Goal: Information Seeking & Learning: Learn about a topic

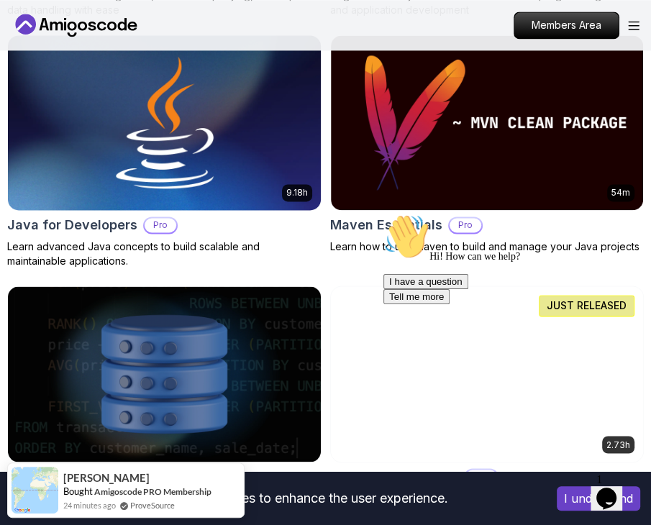
scroll to position [1222, 0]
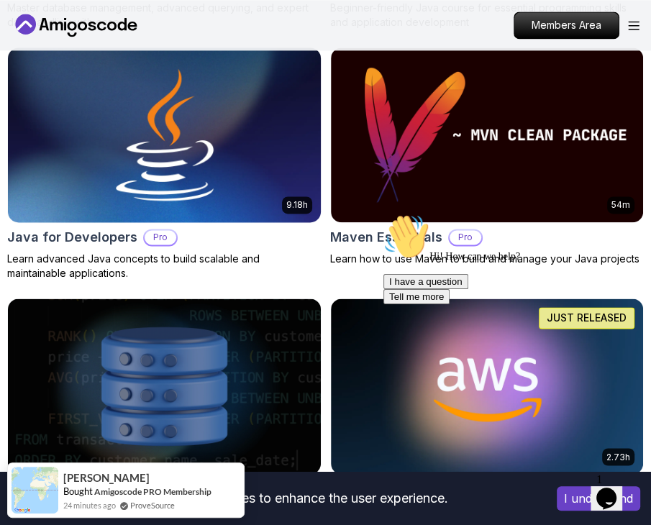
click at [103, 239] on h2 "Java for Developers" at bounding box center [72, 237] width 130 height 20
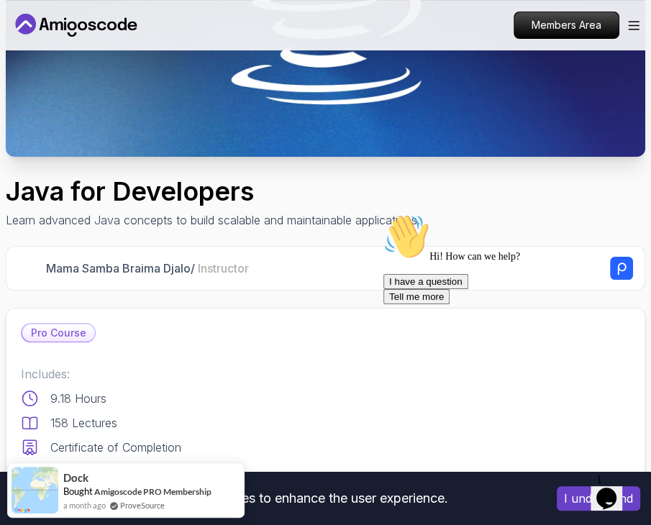
scroll to position [575, 0]
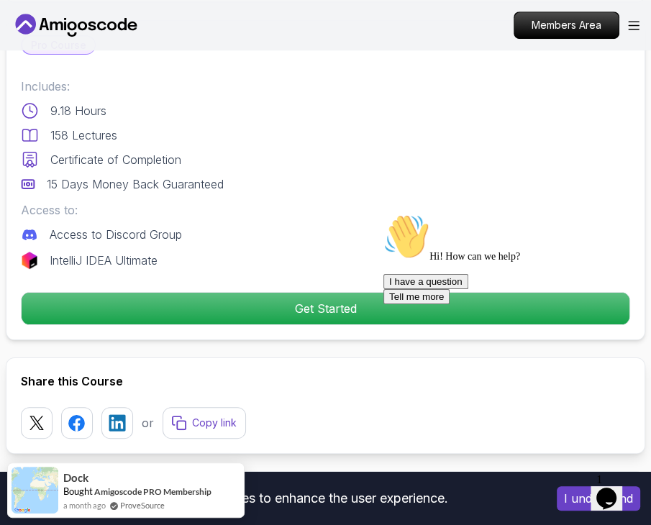
click at [173, 176] on p "15 Days Money Back Guaranteed" at bounding box center [135, 183] width 177 height 17
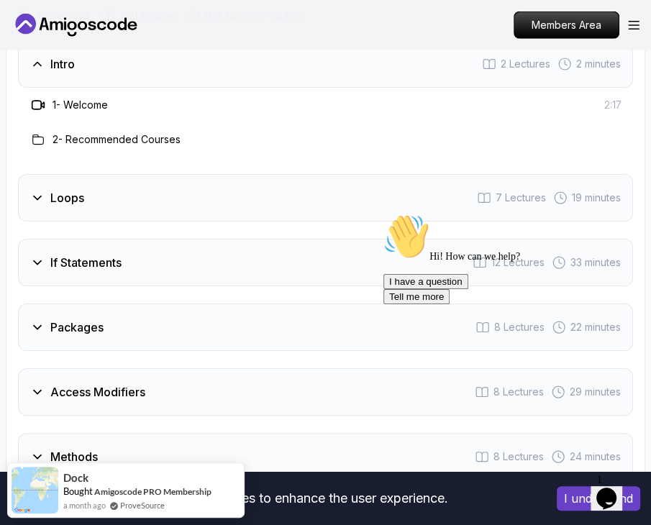
scroll to position [2516, 0]
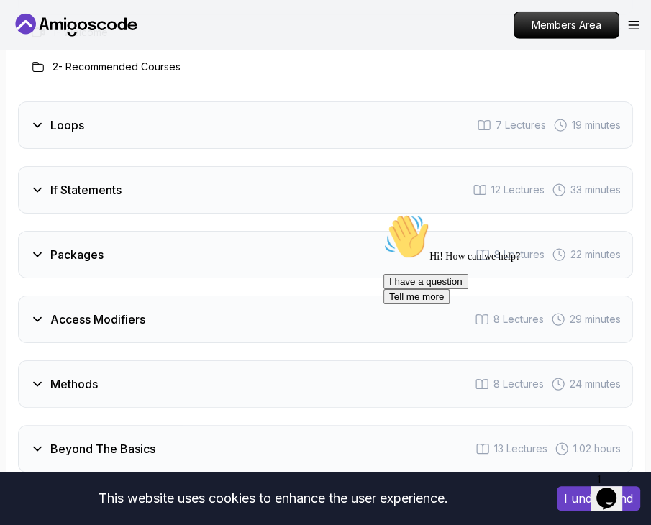
click at [269, 231] on div "Packages 8 Lectures 22 minutes" at bounding box center [325, 254] width 615 height 47
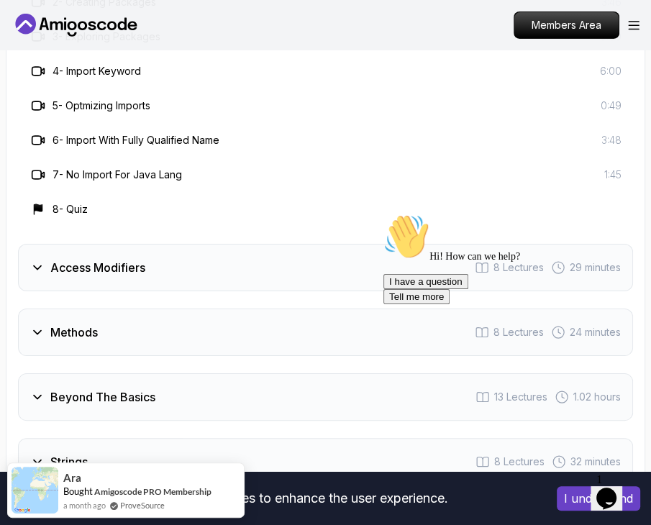
scroll to position [2875, 0]
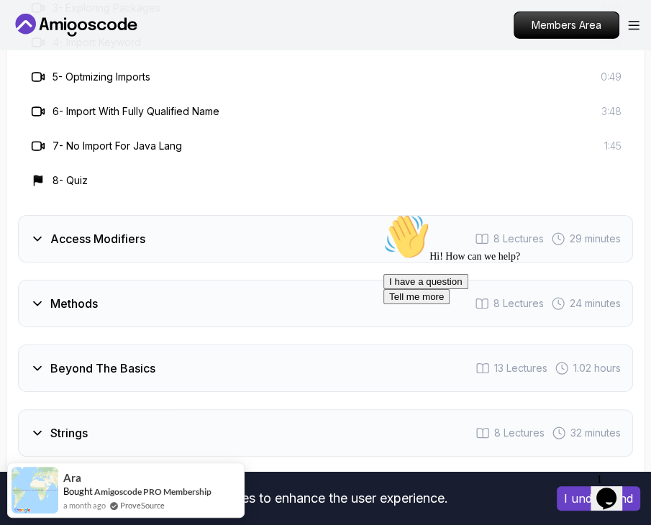
click at [273, 215] on div "Access Modifiers 8 Lectures 29 minutes" at bounding box center [325, 238] width 615 height 47
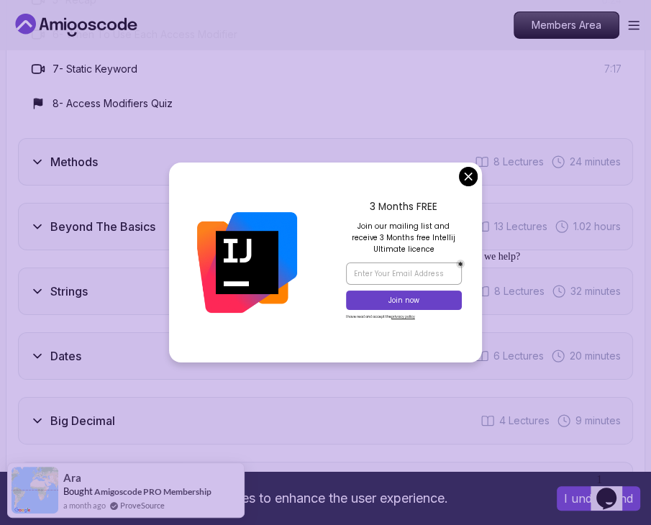
scroll to position [3019, 0]
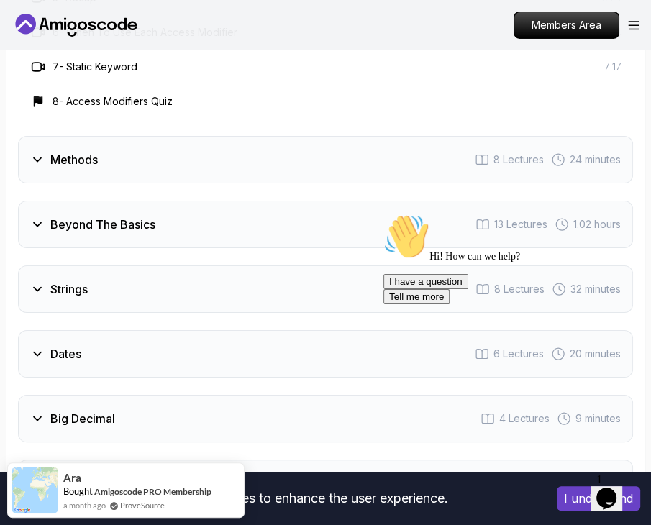
click at [276, 201] on div "Beyond The Basics 13 Lectures 1.02 hours" at bounding box center [325, 224] width 615 height 47
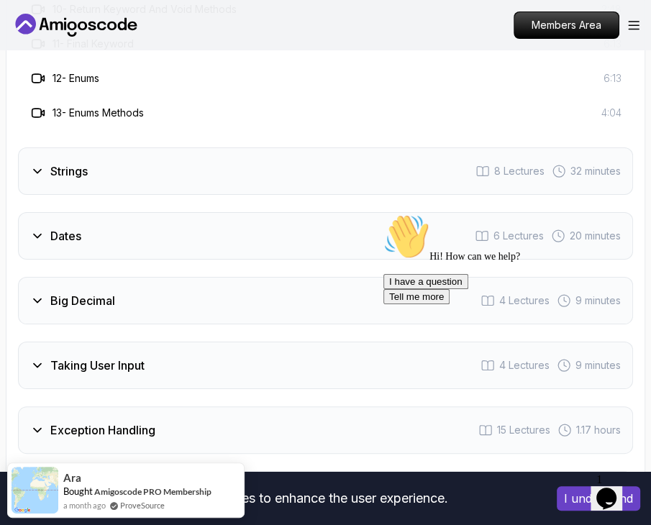
scroll to position [3307, 0]
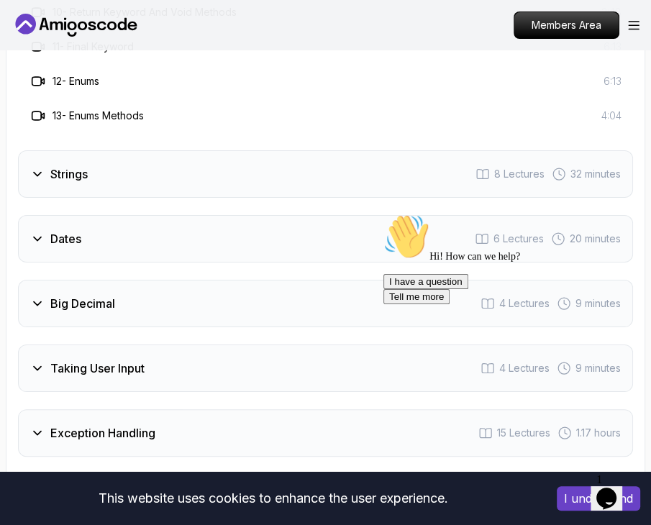
click at [261, 215] on div "Dates 6 Lectures 20 minutes" at bounding box center [325, 238] width 615 height 47
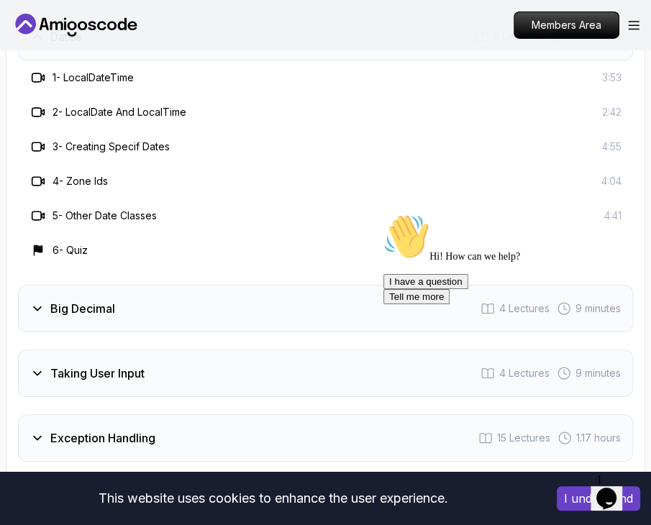
scroll to position [2875, 0]
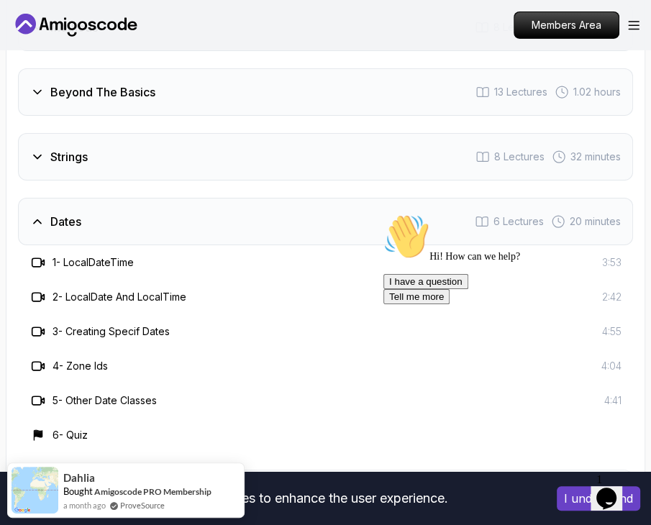
click at [305, 133] on div "Strings 8 Lectures 32 minutes" at bounding box center [325, 156] width 615 height 47
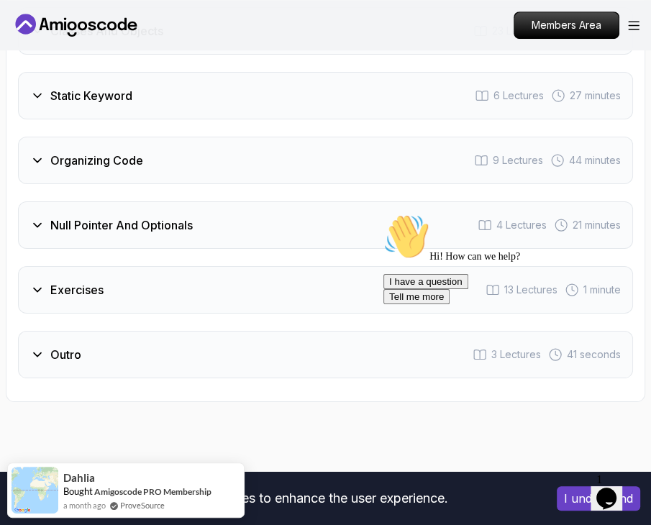
scroll to position [3666, 0]
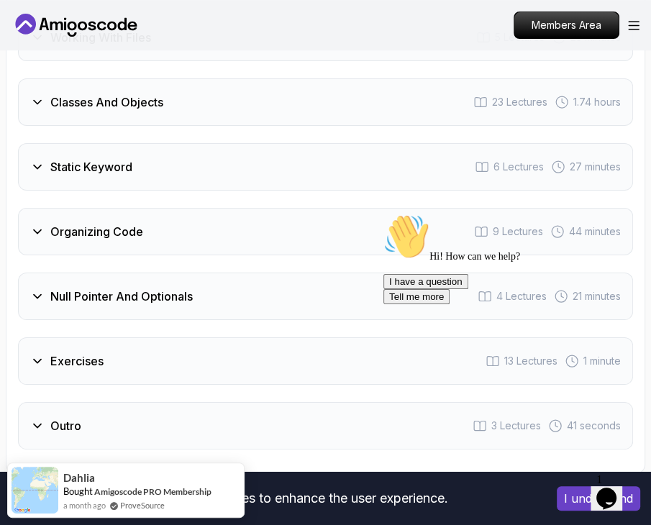
click at [199, 208] on div "Organizing Code 9 Lectures 44 minutes" at bounding box center [325, 231] width 615 height 47
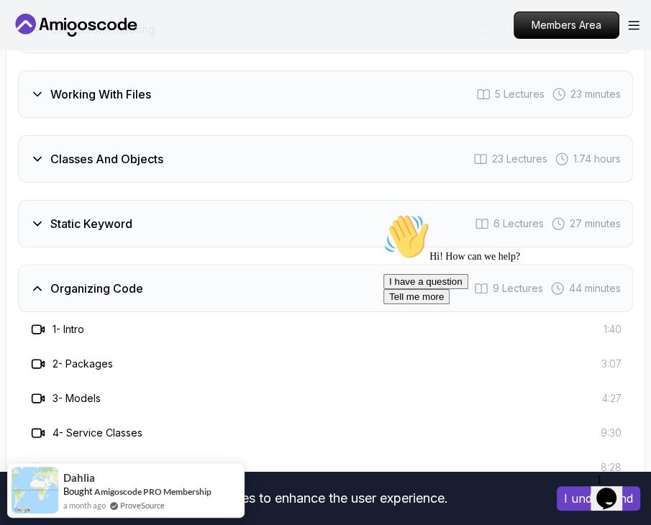
scroll to position [3246, 0]
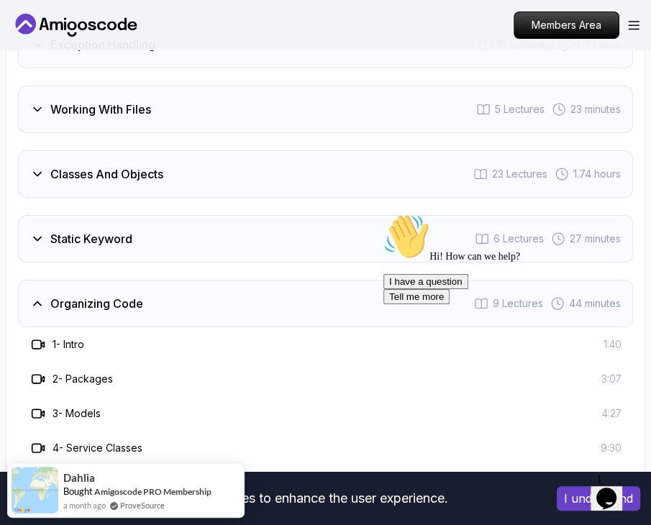
click at [199, 215] on div "Static Keyword 6 Lectures 27 minutes" at bounding box center [325, 238] width 615 height 47
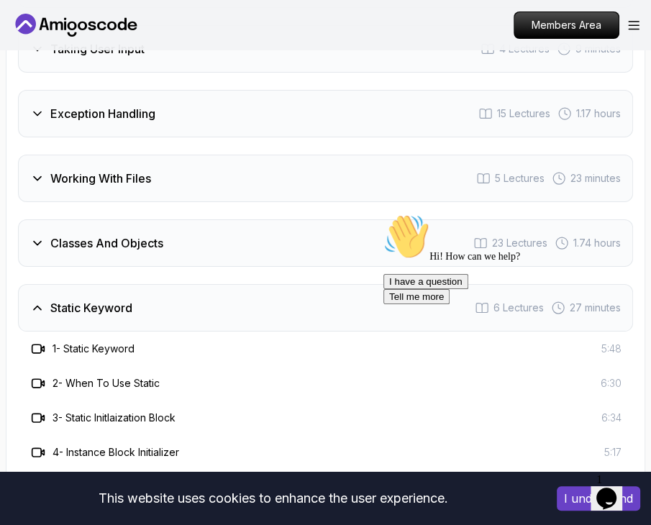
scroll to position [3174, 0]
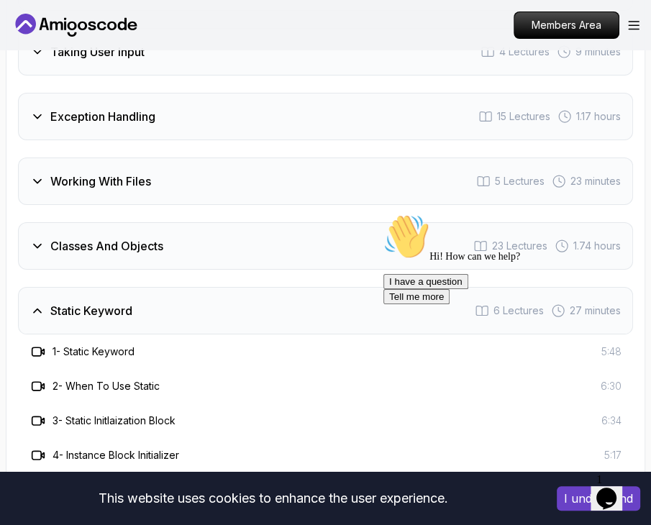
click at [199, 222] on div "Classes And Objects 23 Lectures 1.74 hours" at bounding box center [325, 245] width 615 height 47
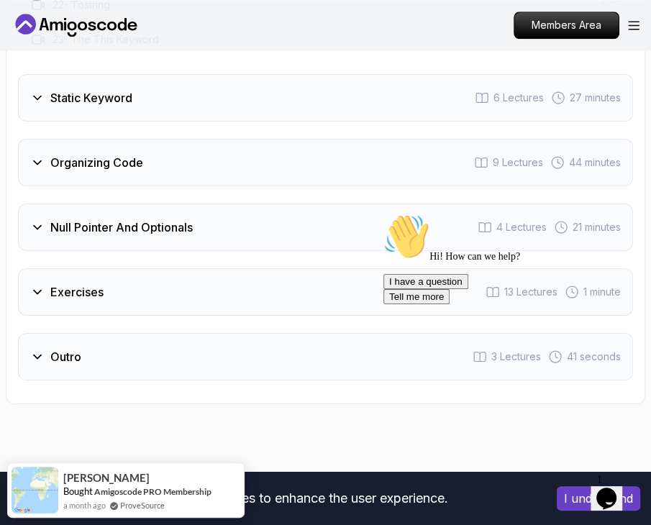
scroll to position [4181, 0]
click at [199, 203] on div "Null Pointer And Optionals 4 Lectures 21 minutes" at bounding box center [325, 226] width 615 height 47
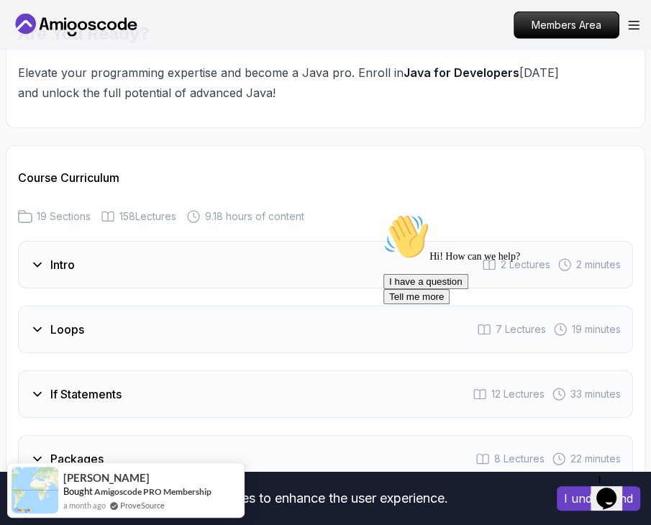
scroll to position [2312, 0]
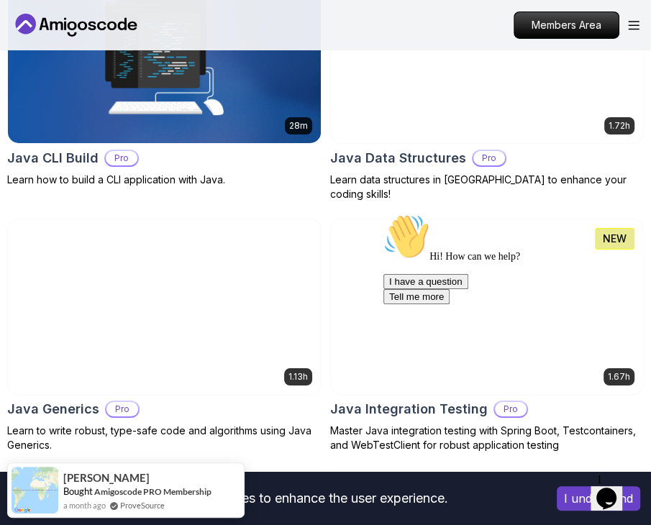
scroll to position [3091, 0]
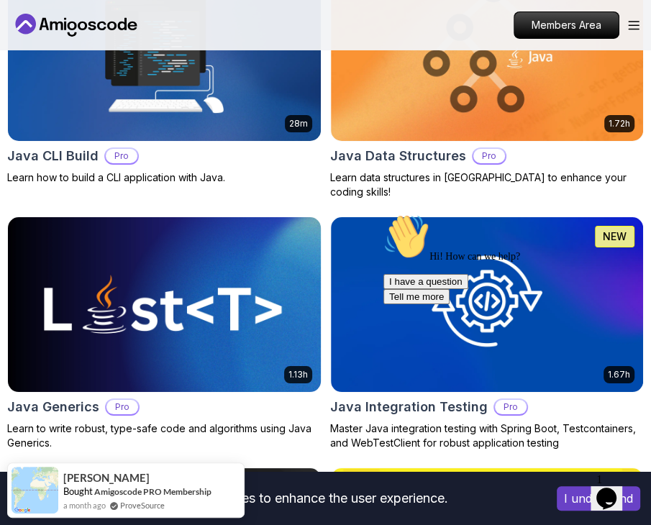
click at [196, 263] on img at bounding box center [164, 305] width 328 height 184
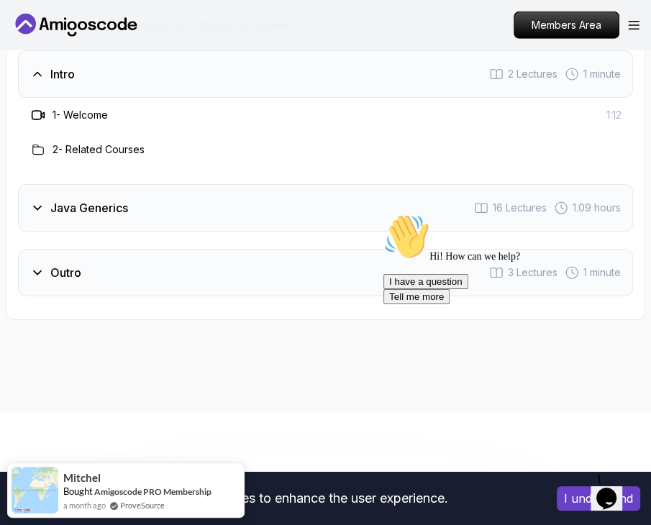
scroll to position [2516, 0]
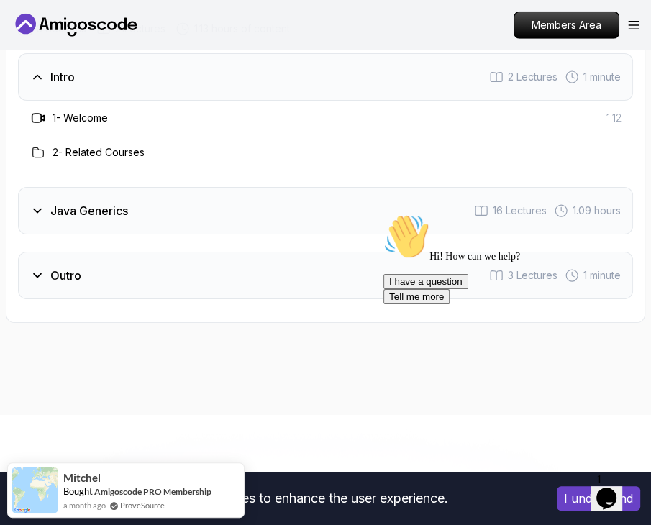
click at [149, 219] on div "Java Generics 16 Lectures 1.09 hours" at bounding box center [325, 210] width 615 height 47
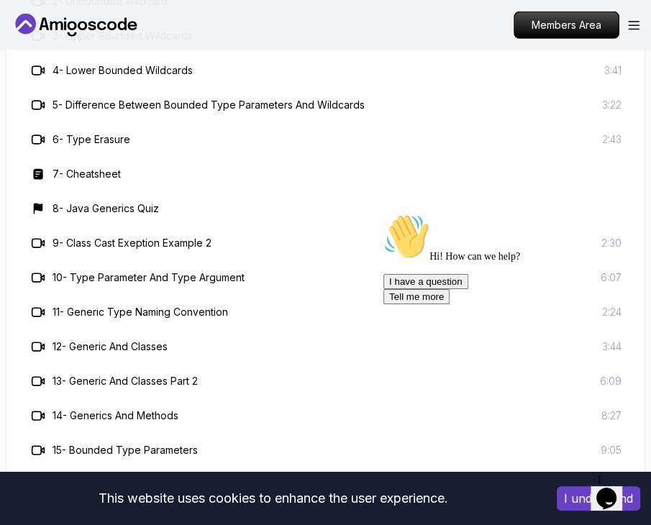
scroll to position [3091, 0]
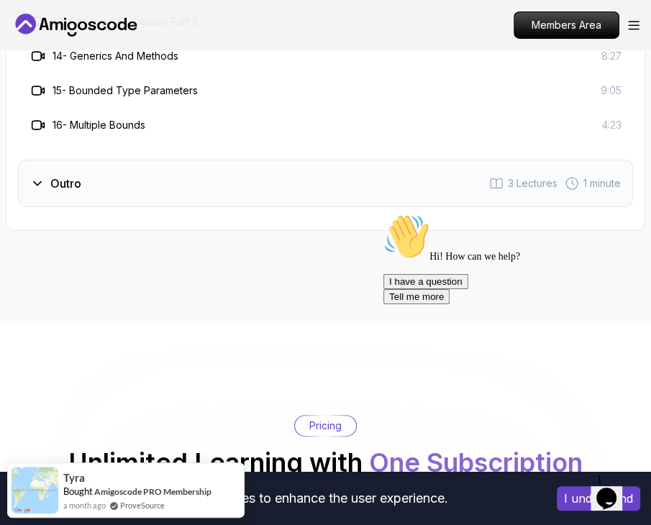
click at [164, 201] on div "Outro 3 Lectures 1 minute" at bounding box center [325, 183] width 615 height 47
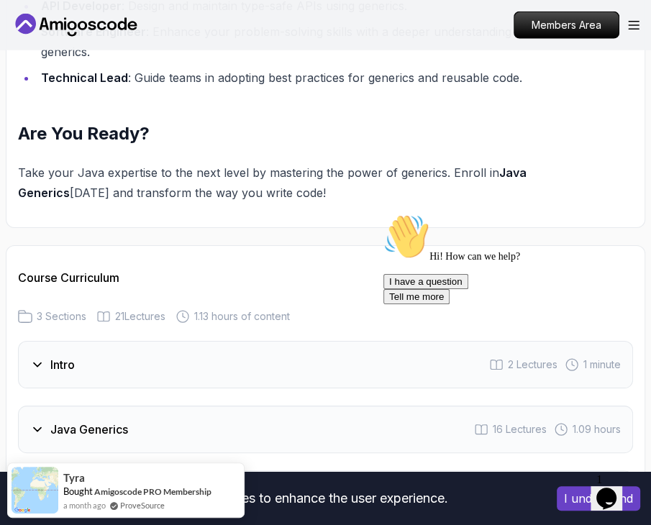
scroll to position [2444, 0]
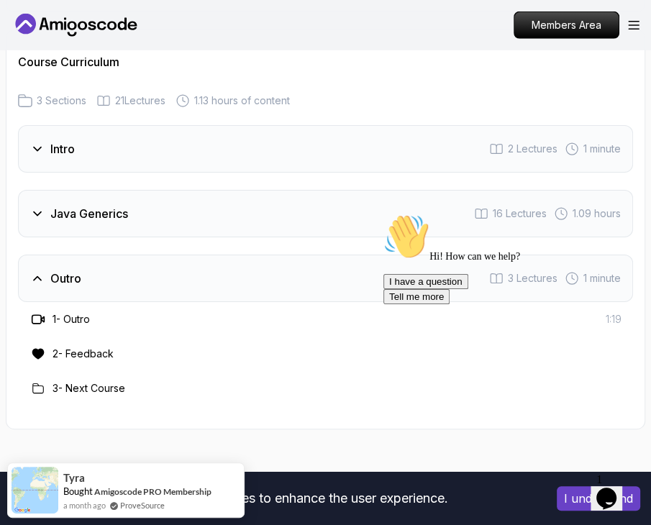
click at [152, 214] on div "Java Generics 16 Lectures 1.09 hours" at bounding box center [325, 213] width 615 height 47
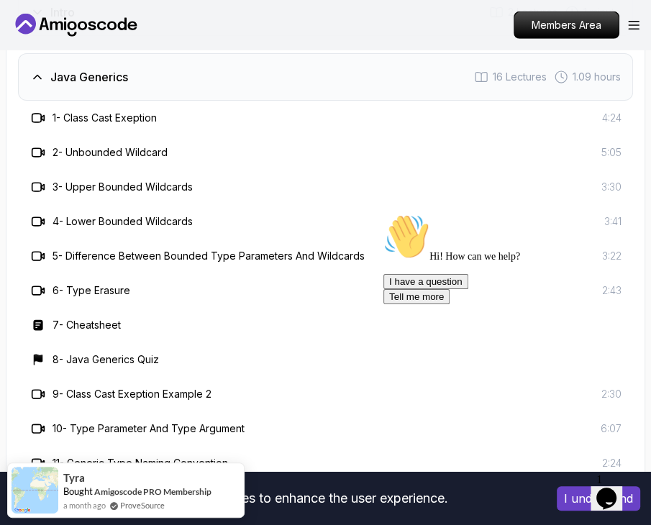
scroll to position [2516, 0]
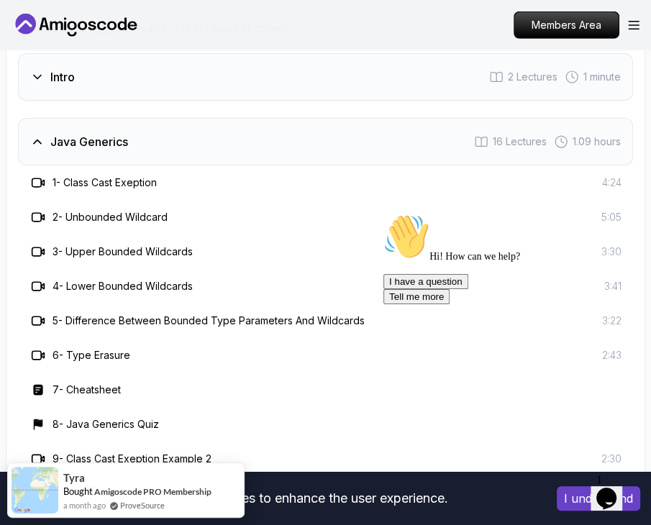
click at [121, 181] on h3 "1 - Class Cast Exeption" at bounding box center [104, 182] width 104 height 14
click at [32, 178] on icon at bounding box center [36, 182] width 9 height 9
click at [163, 190] on div "1 - Class Cast Exeption 4:24" at bounding box center [325, 182] width 615 height 35
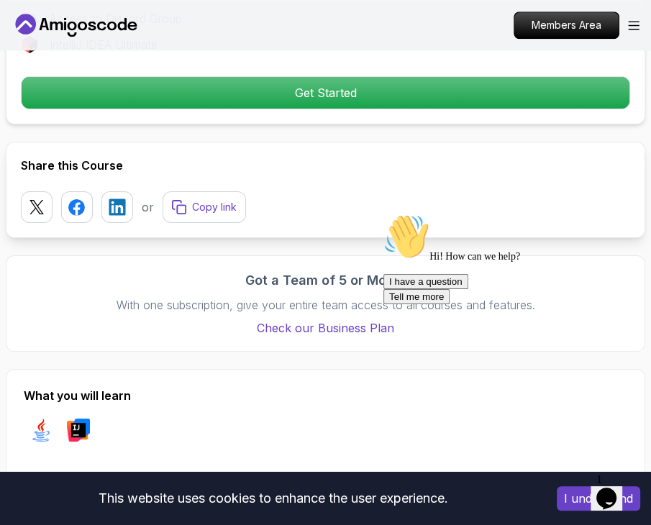
scroll to position [503, 0]
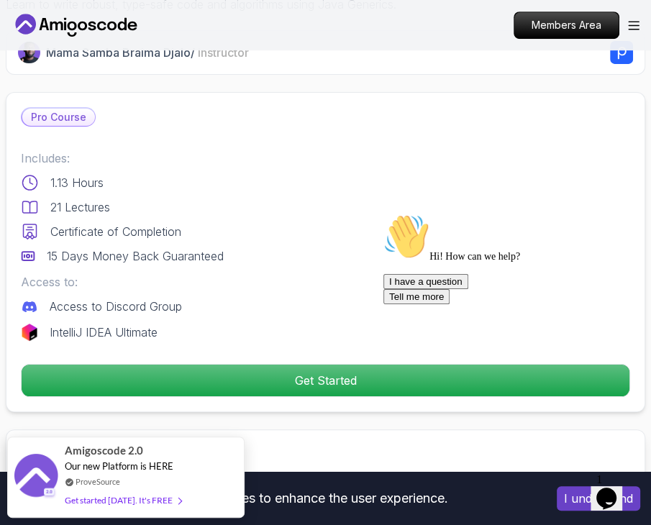
click at [64, 111] on p "Pro Course" at bounding box center [58, 117] width 73 height 17
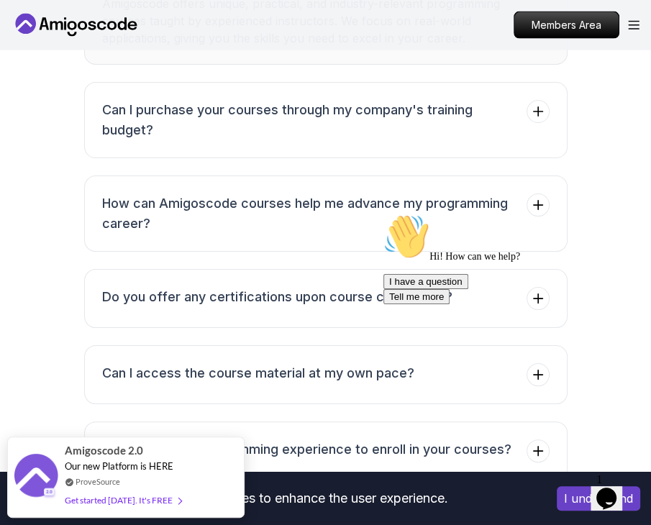
scroll to position [5032, 0]
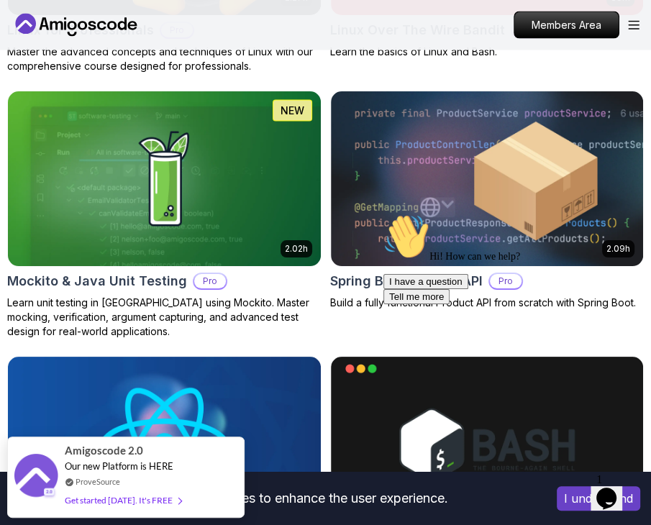
scroll to position [4960, 0]
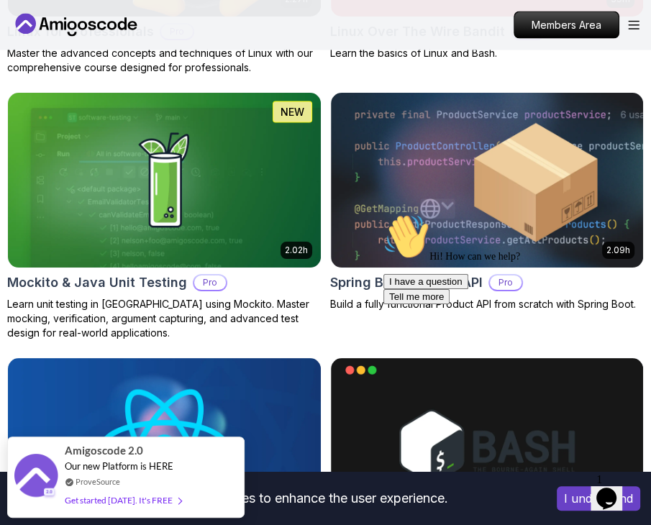
click at [383, 213] on icon "Chat attention grabber" at bounding box center [383, 213] width 0 height 0
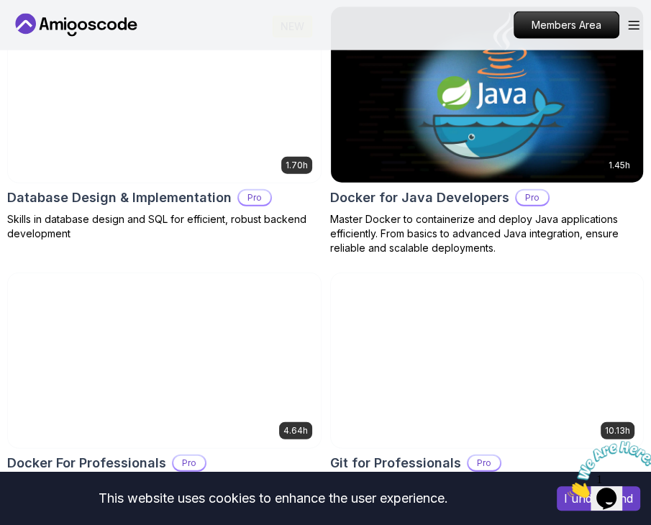
scroll to position [2013, 0]
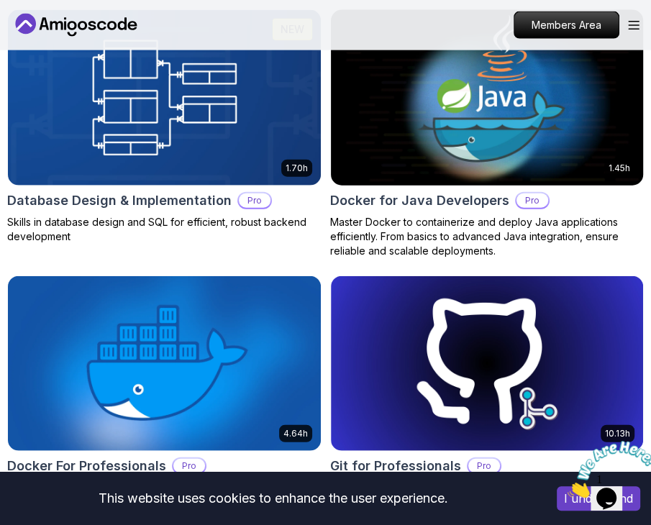
click at [432, 204] on h2 "Docker for Java Developers" at bounding box center [419, 200] width 179 height 20
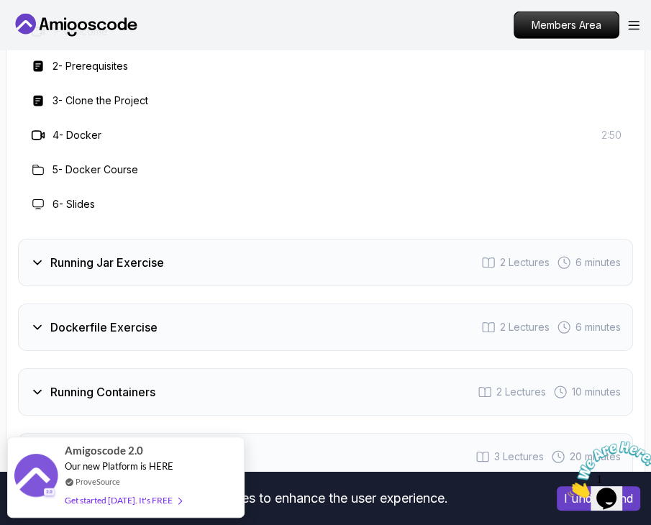
scroll to position [2660, 0]
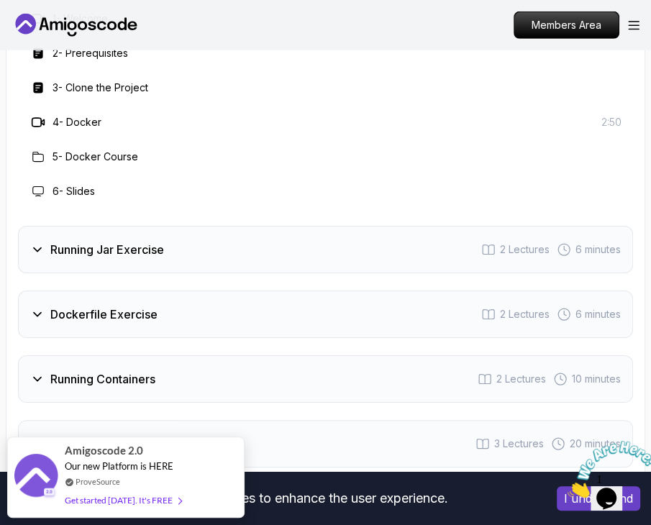
click at [161, 239] on div "Running Jar Exercise 2 Lectures 6 minutes" at bounding box center [325, 249] width 615 height 47
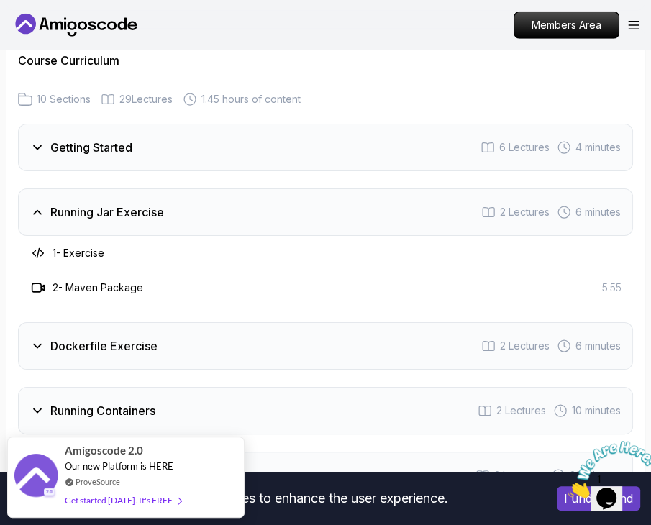
scroll to position [2516, 0]
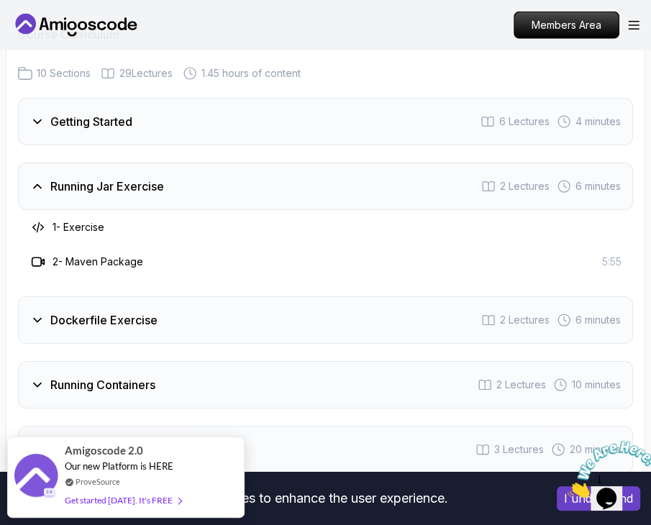
click at [147, 311] on h3 "Dockerfile Exercise" at bounding box center [103, 319] width 107 height 17
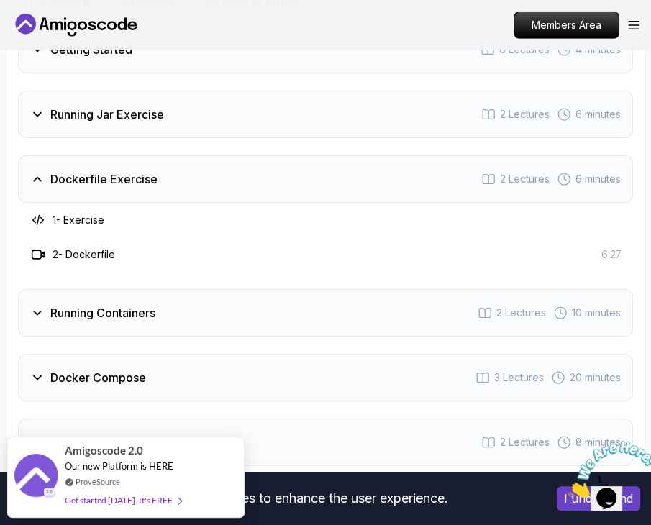
click at [147, 298] on div "Running Containers 2 Lectures 10 minutes" at bounding box center [325, 312] width 615 height 47
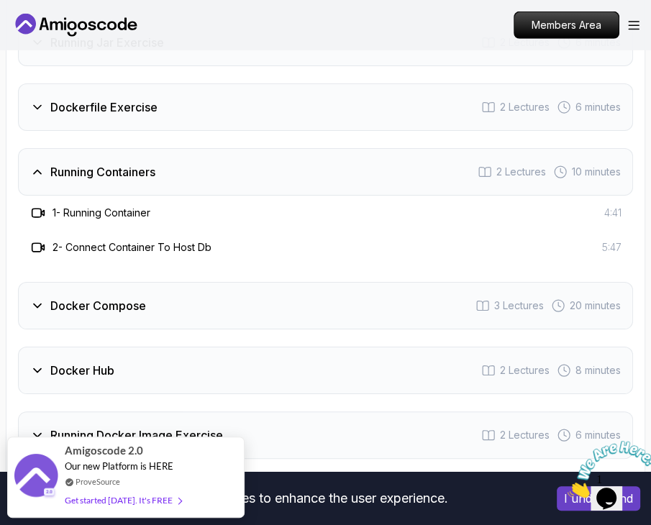
click at [155, 292] on div "Docker Compose 3 Lectures 20 minutes" at bounding box center [325, 305] width 615 height 47
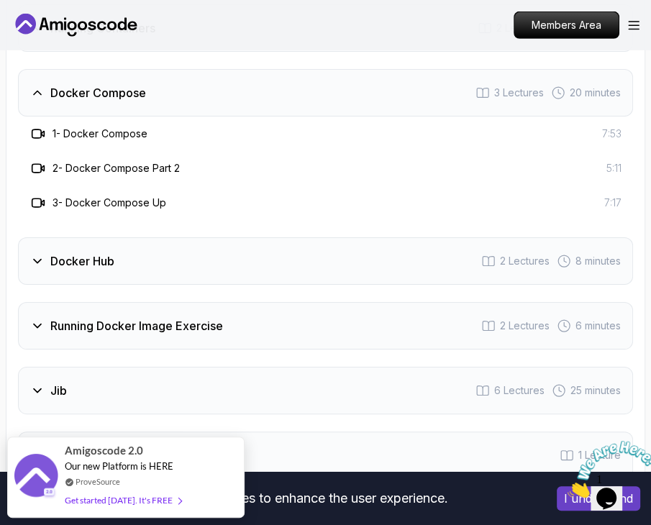
click at [183, 237] on div "Docker Hub 2 Lectures 8 minutes" at bounding box center [325, 260] width 615 height 47
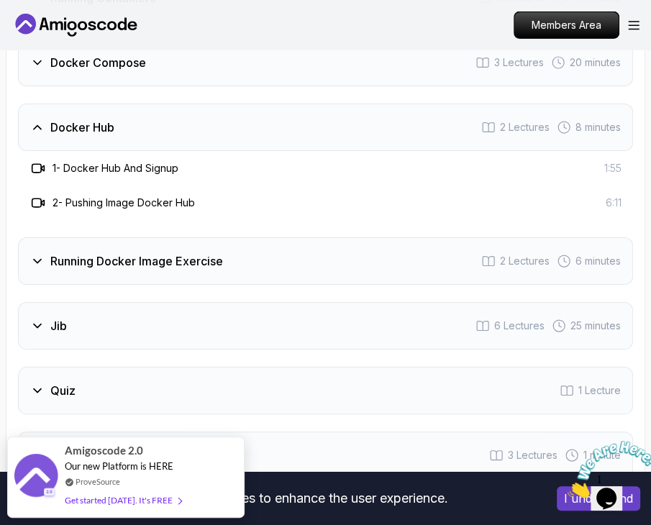
scroll to position [2875, 0]
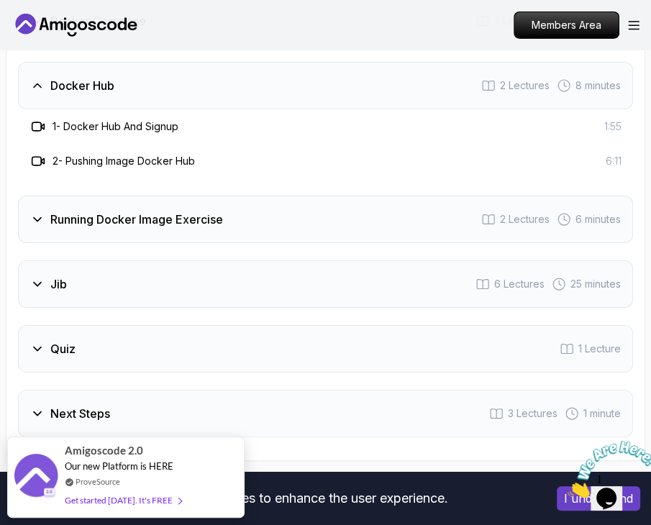
click at [201, 211] on h3 "Running Docker Image Exercise" at bounding box center [136, 219] width 173 height 17
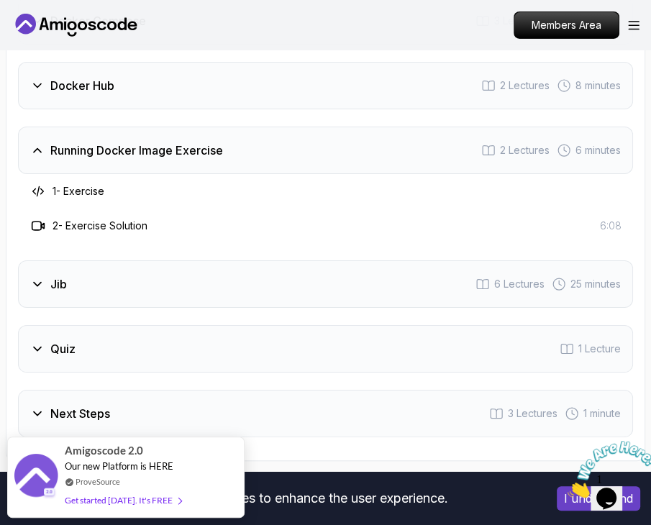
click at [181, 260] on div "Jib 6 Lectures 25 minutes" at bounding box center [325, 283] width 615 height 47
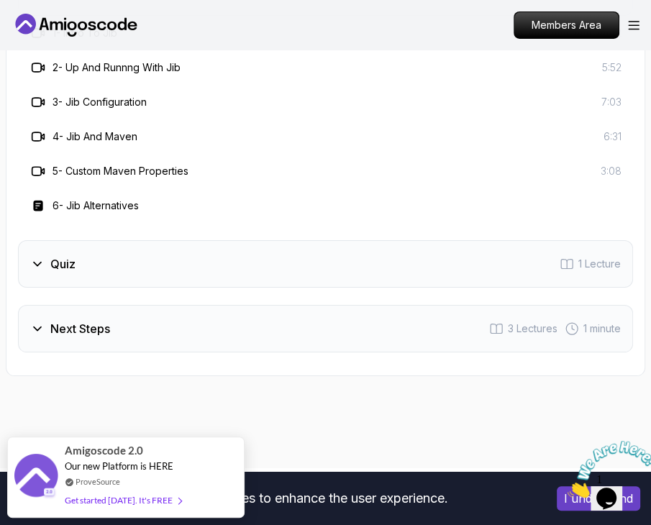
scroll to position [3163, 0]
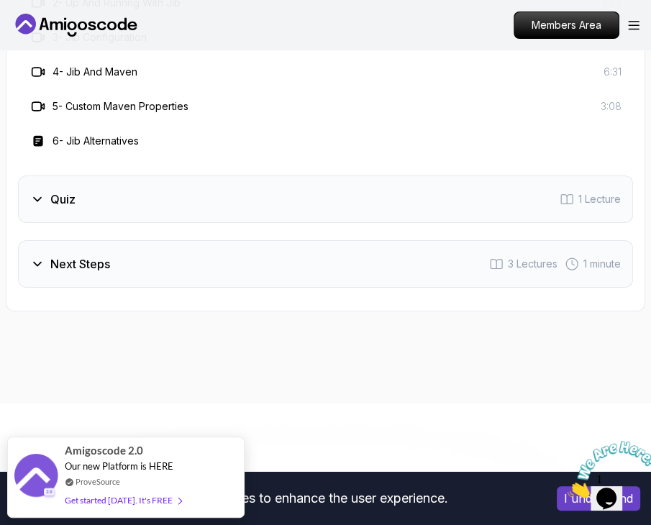
click at [185, 188] on div "Quiz 1 Lecture" at bounding box center [325, 198] width 615 height 47
